Goal: Task Accomplishment & Management: Complete application form

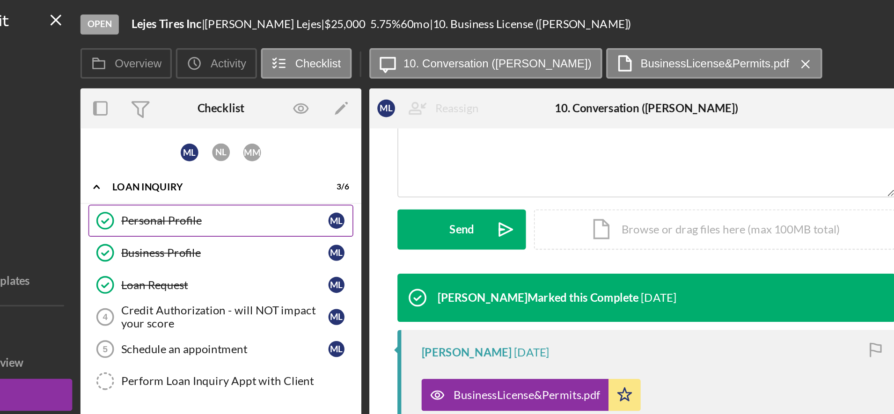
click at [162, 126] on div "Personal Profile" at bounding box center [196, 128] width 121 height 7
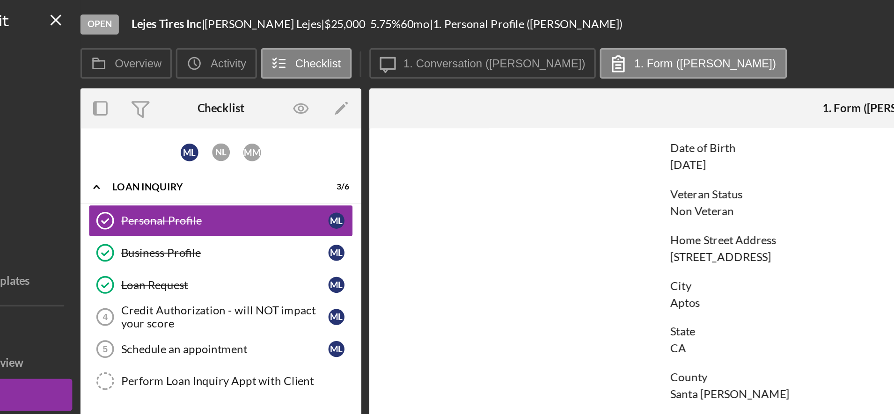
scroll to position [102, 0]
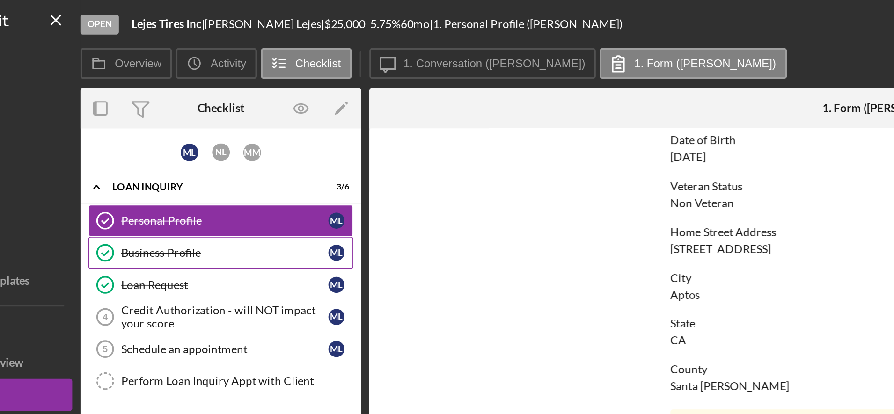
click at [169, 143] on link "Business Profile Business Profile M L" at bounding box center [194, 147] width 154 height 19
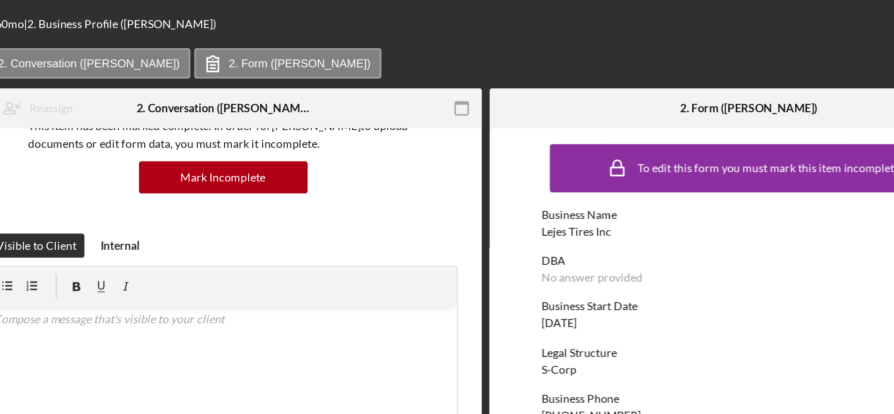
scroll to position [83, 0]
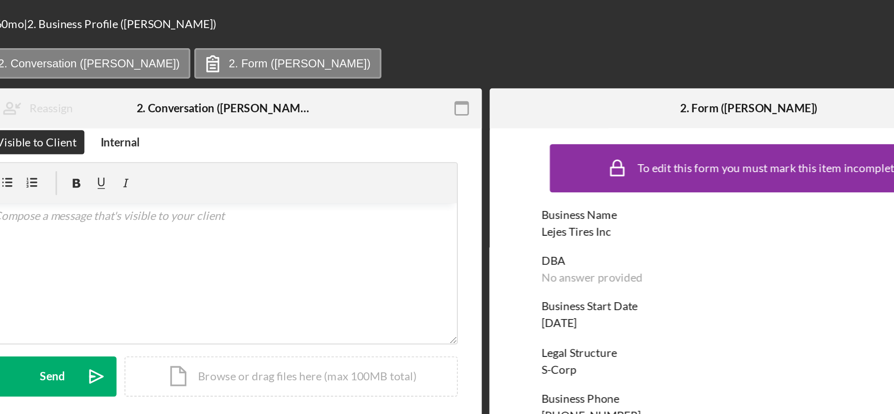
scroll to position [143, 0]
